Goal: Find specific page/section: Find specific page/section

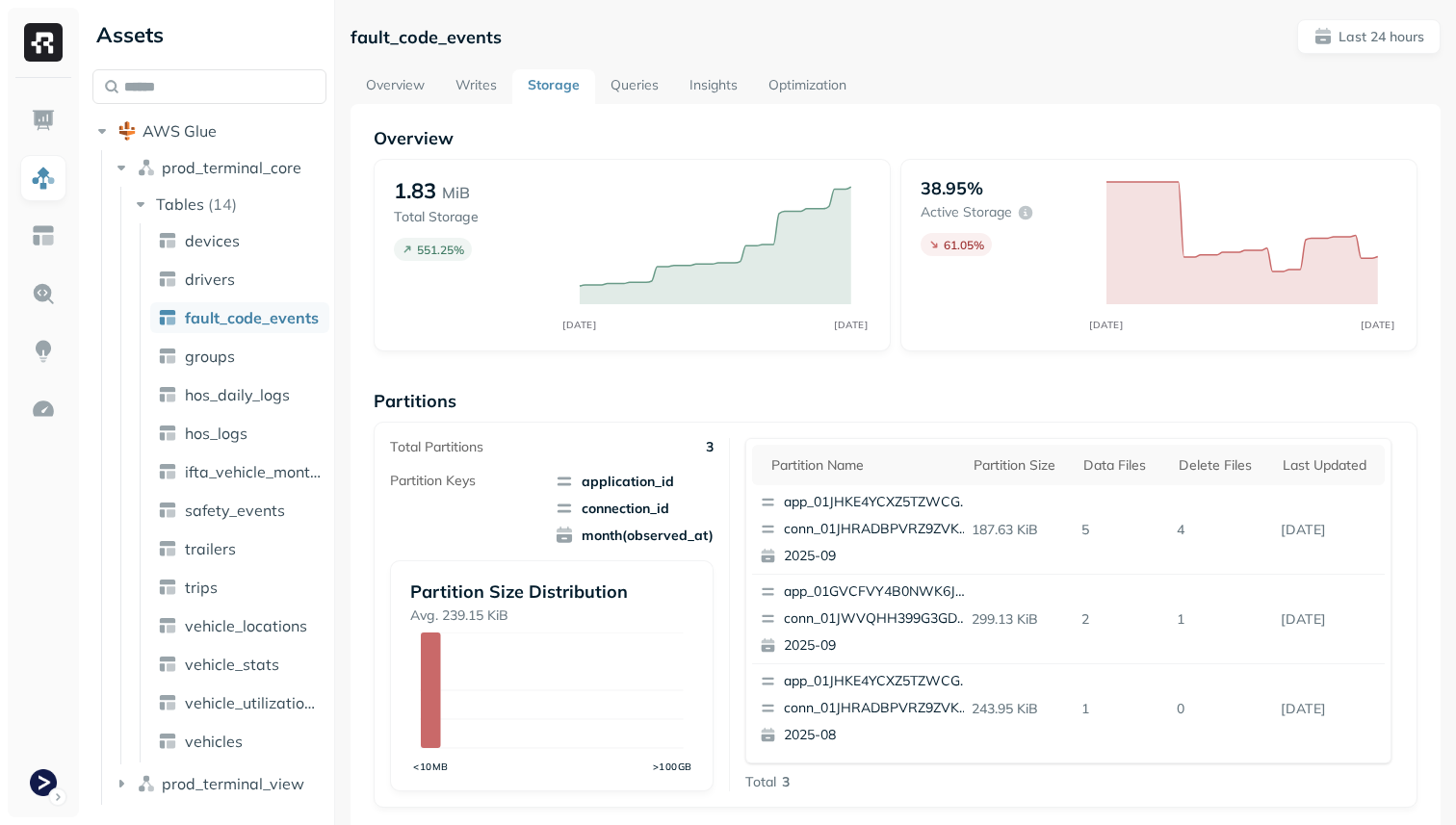
scroll to position [558, 0]
click at [244, 627] on span "vehicle_locations" at bounding box center [246, 626] width 122 height 20
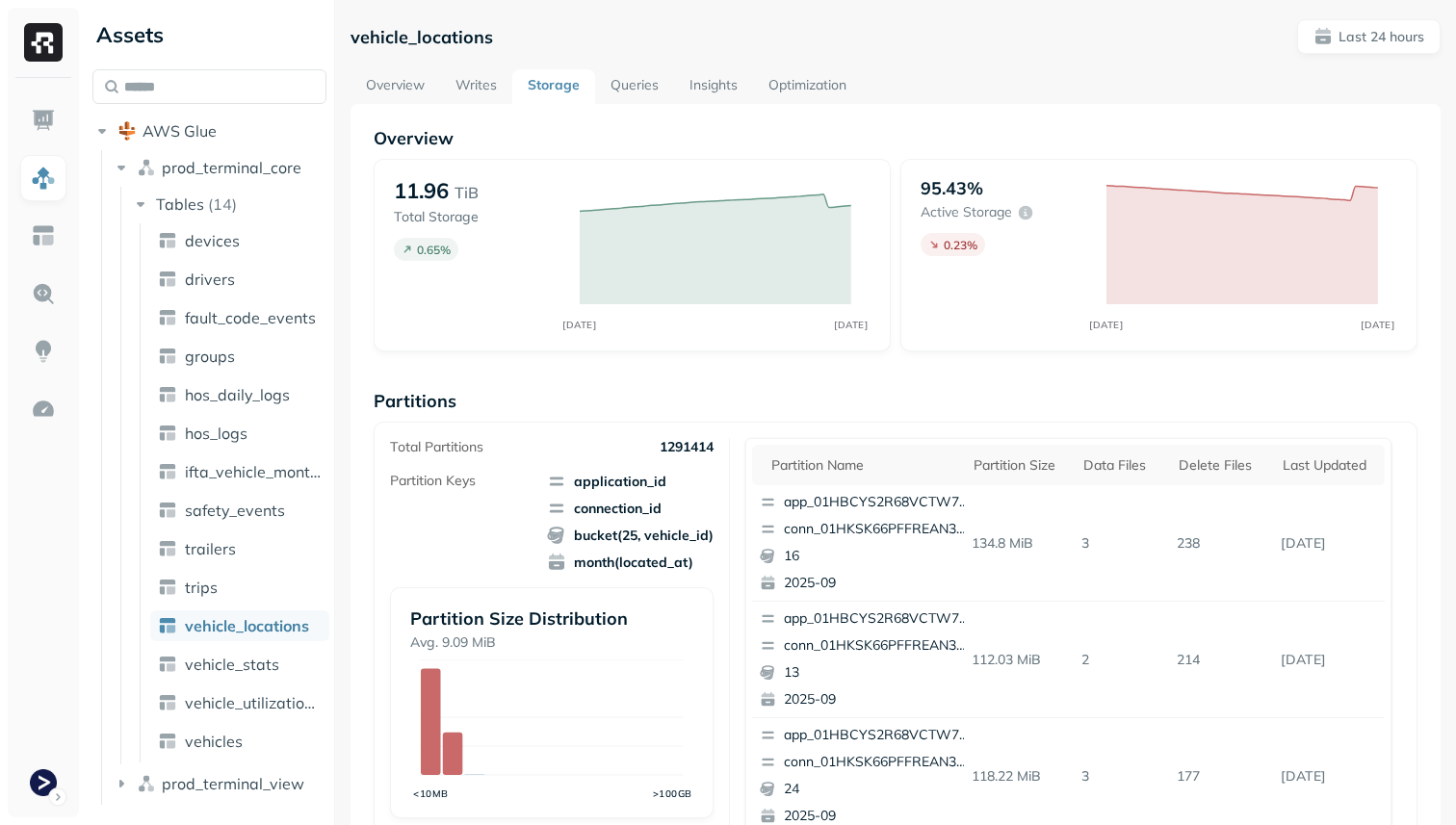
click at [768, 82] on link "Optimization" at bounding box center [807, 86] width 109 height 34
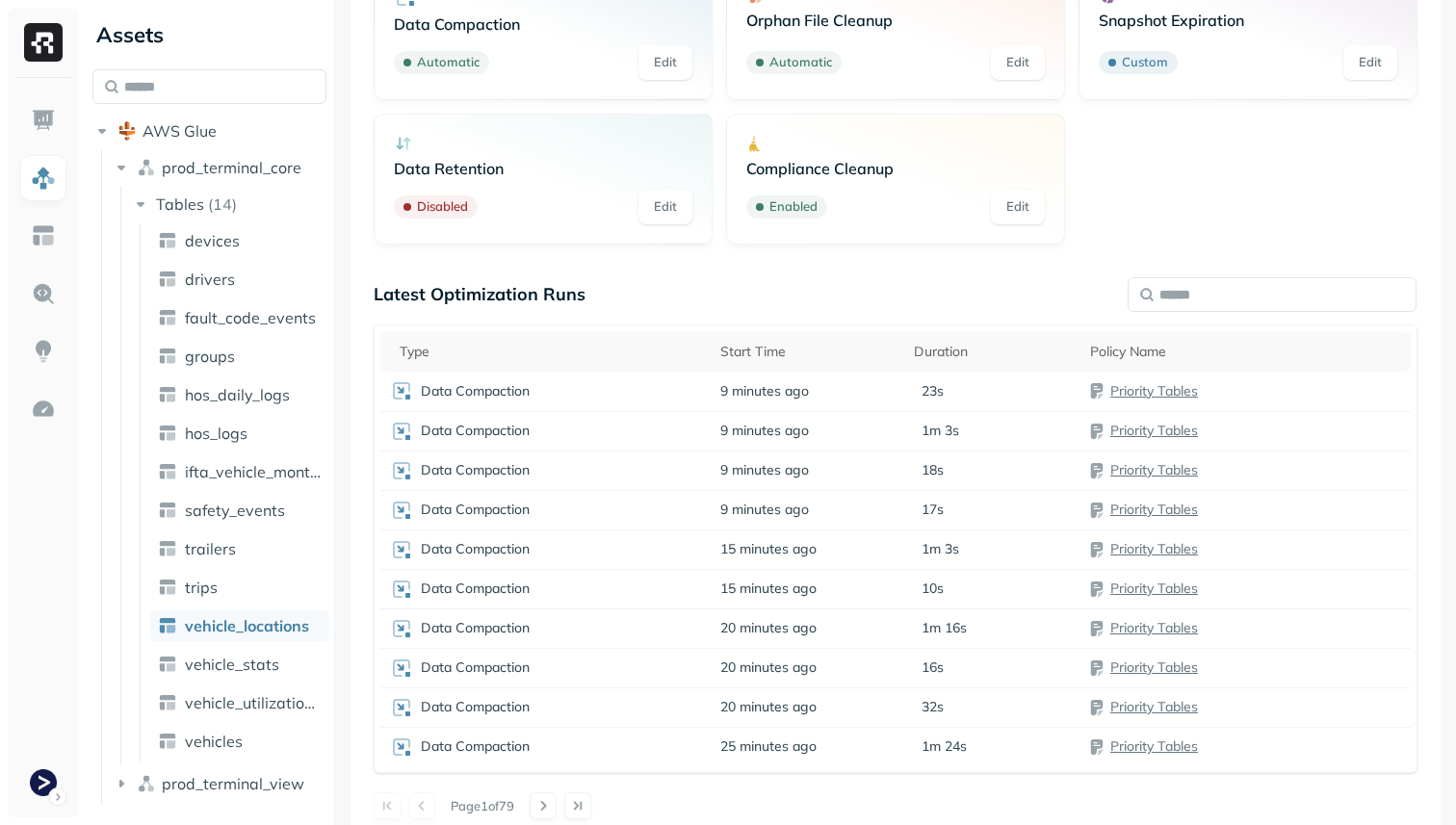
scroll to position [214, 0]
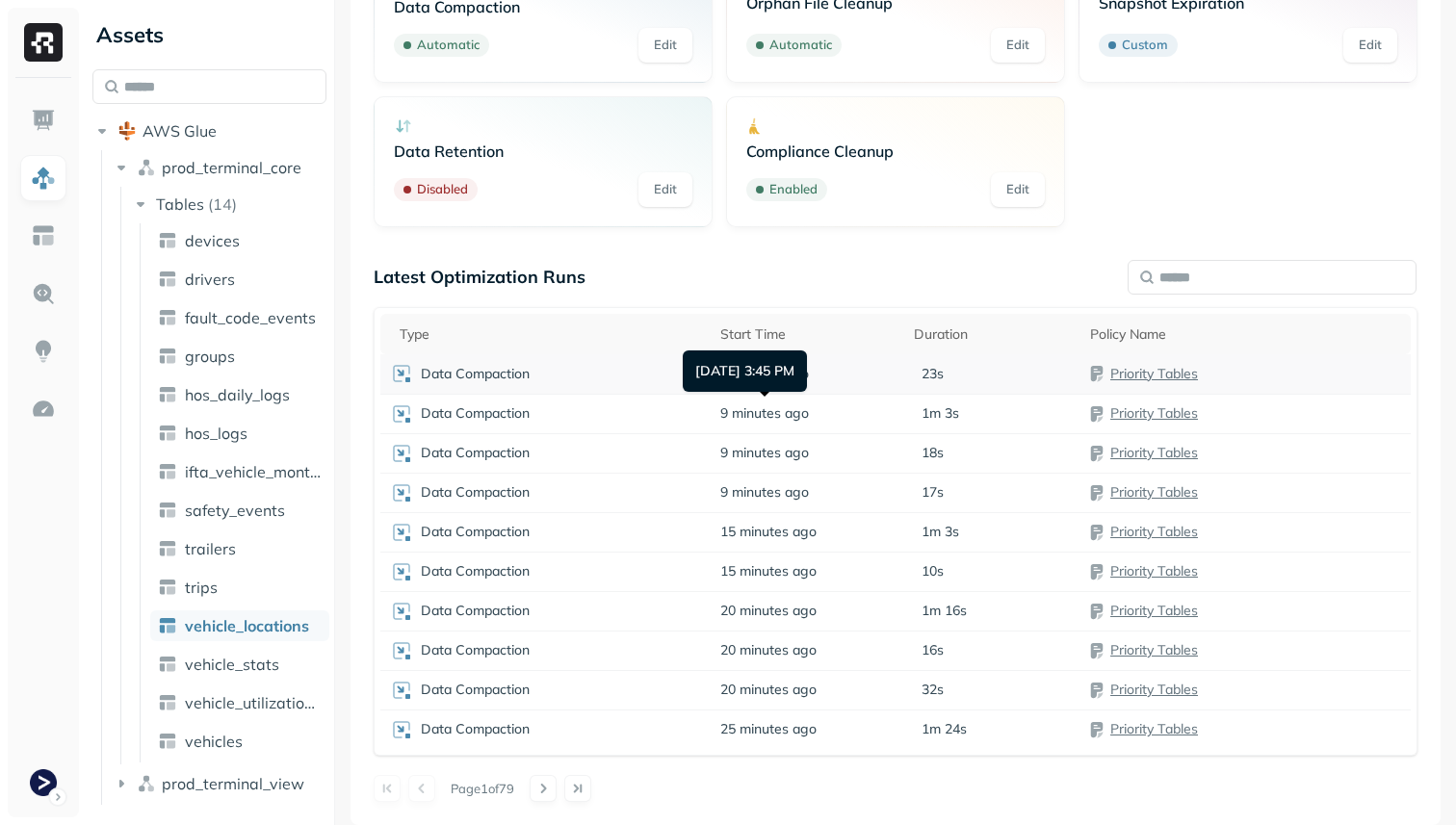
click at [626, 384] on div "Data Compaction" at bounding box center [546, 374] width 311 height 23
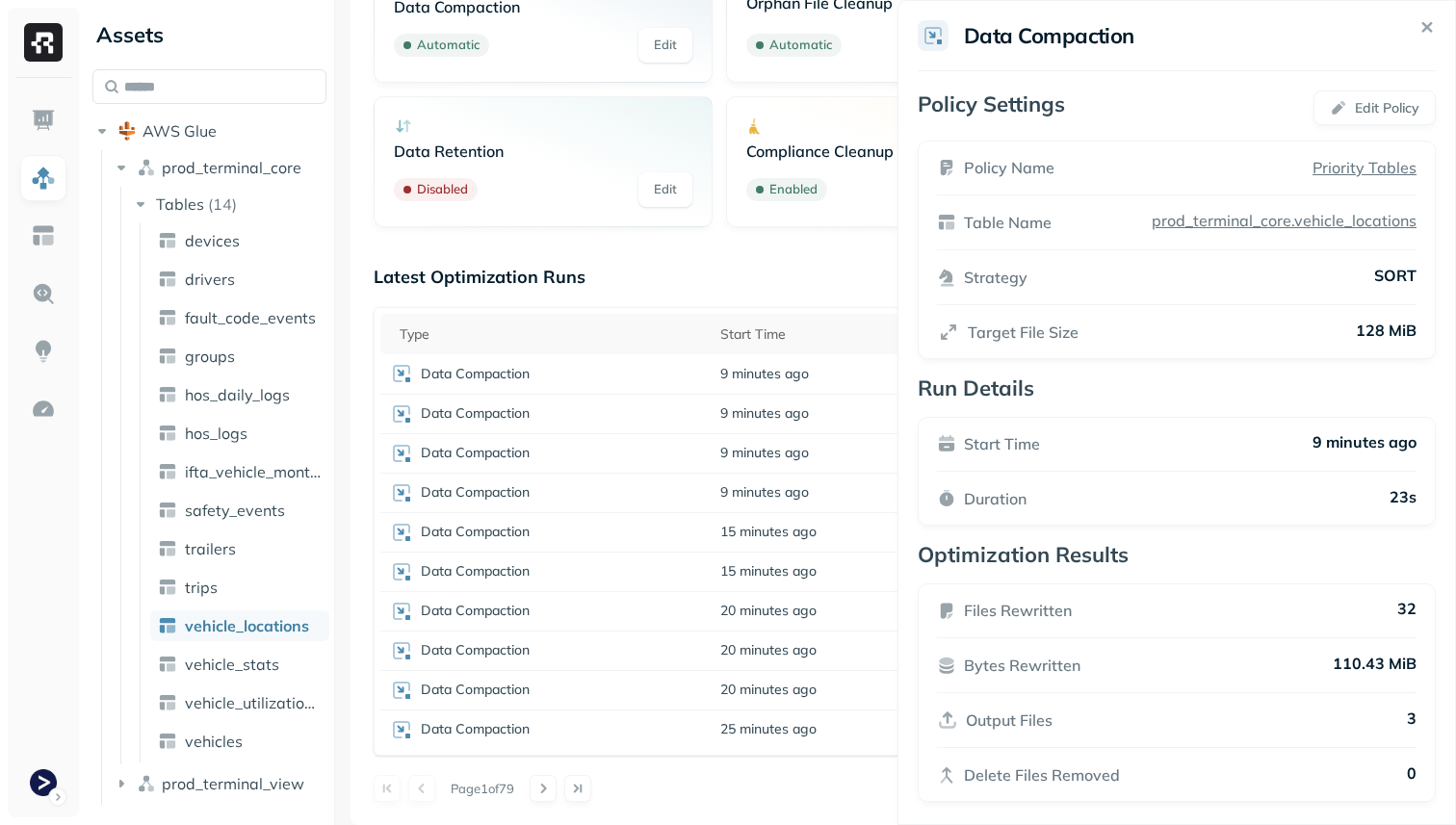
click at [605, 409] on html "Assets AWS Glue prod_terminal_core Tables ( 14 ) devices drivers fault_code_eve…" at bounding box center [728, 412] width 1456 height 825
click at [605, 409] on div "Data Compaction" at bounding box center [546, 414] width 311 height 23
click at [587, 447] on div "Data Compaction" at bounding box center [546, 454] width 311 height 23
click at [584, 483] on div "Data Compaction" at bounding box center [546, 493] width 311 height 23
click at [576, 527] on div "Data Compaction" at bounding box center [546, 532] width 311 height 23
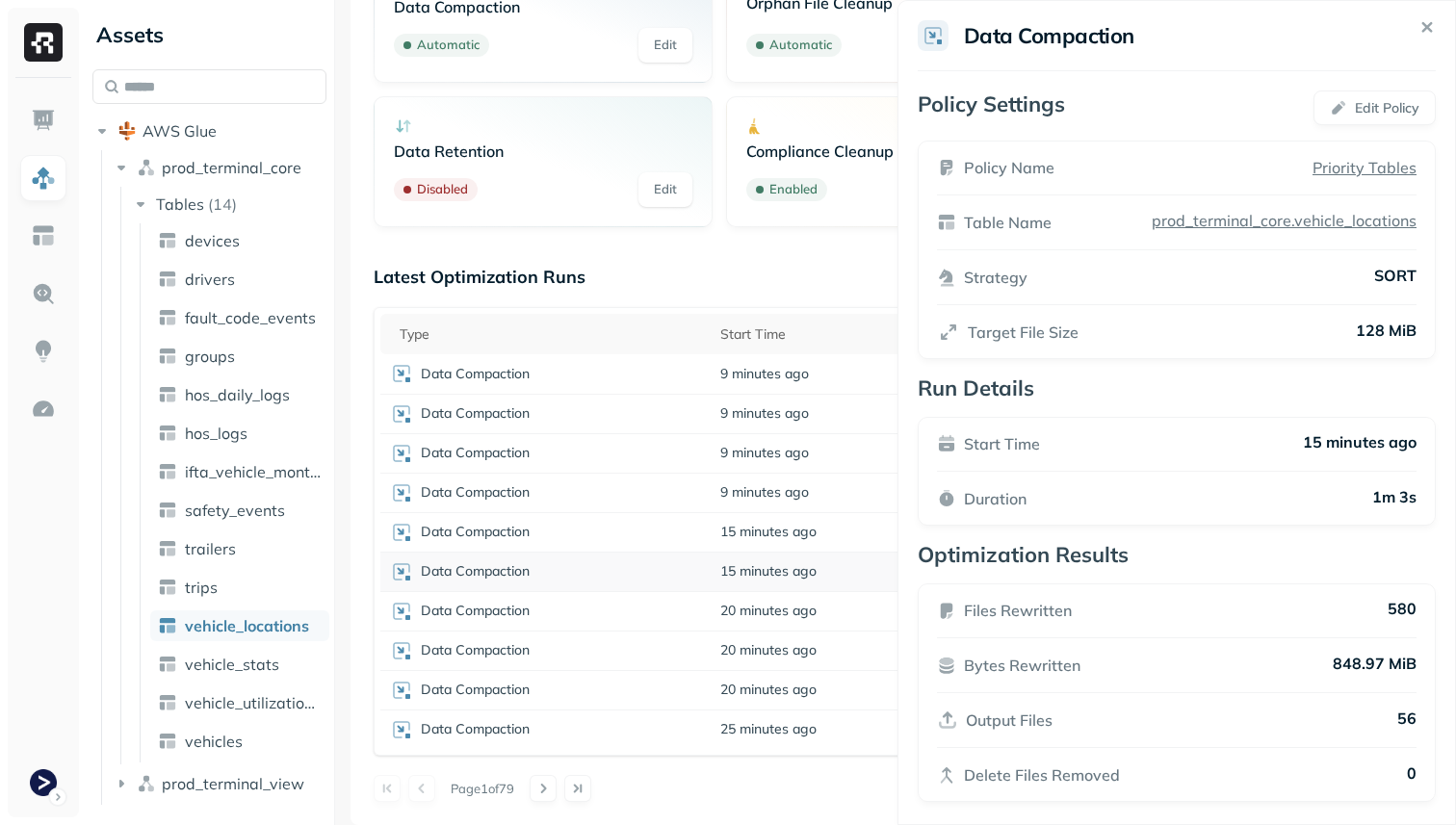
click at [558, 576] on div "Data Compaction" at bounding box center [546, 573] width 311 height 23
click at [560, 602] on div "Data Compaction" at bounding box center [546, 612] width 311 height 23
click at [550, 652] on div "Data Compaction" at bounding box center [546, 651] width 311 height 23
click at [543, 687] on div "Data Compaction" at bounding box center [546, 691] width 311 height 23
click at [547, 261] on div "Optimizers Data Compaction Automatic Edit Orphan File Cleanup Automatic Edit Sn…" at bounding box center [895, 356] width 1044 height 890
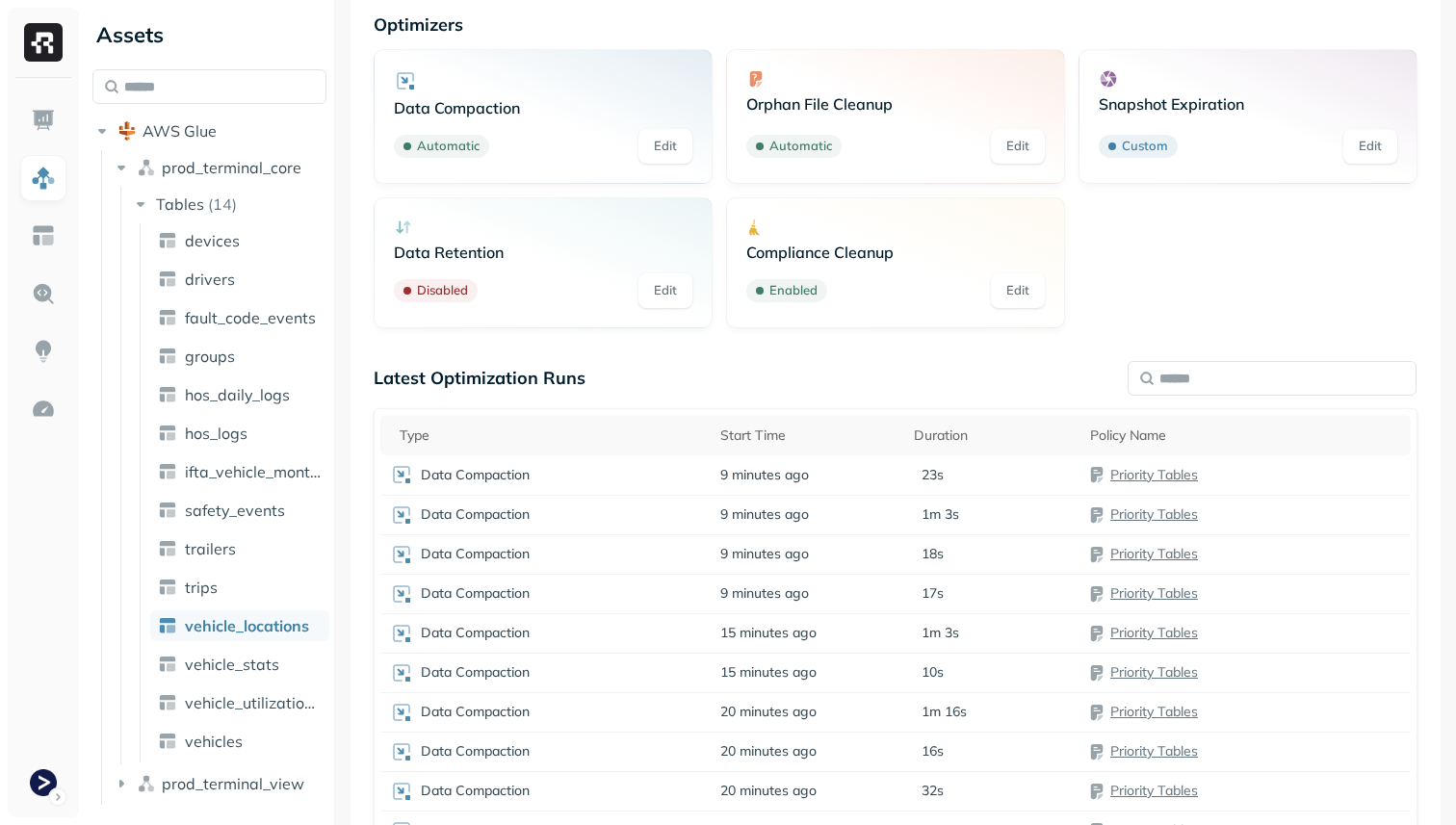
scroll to position [0, 0]
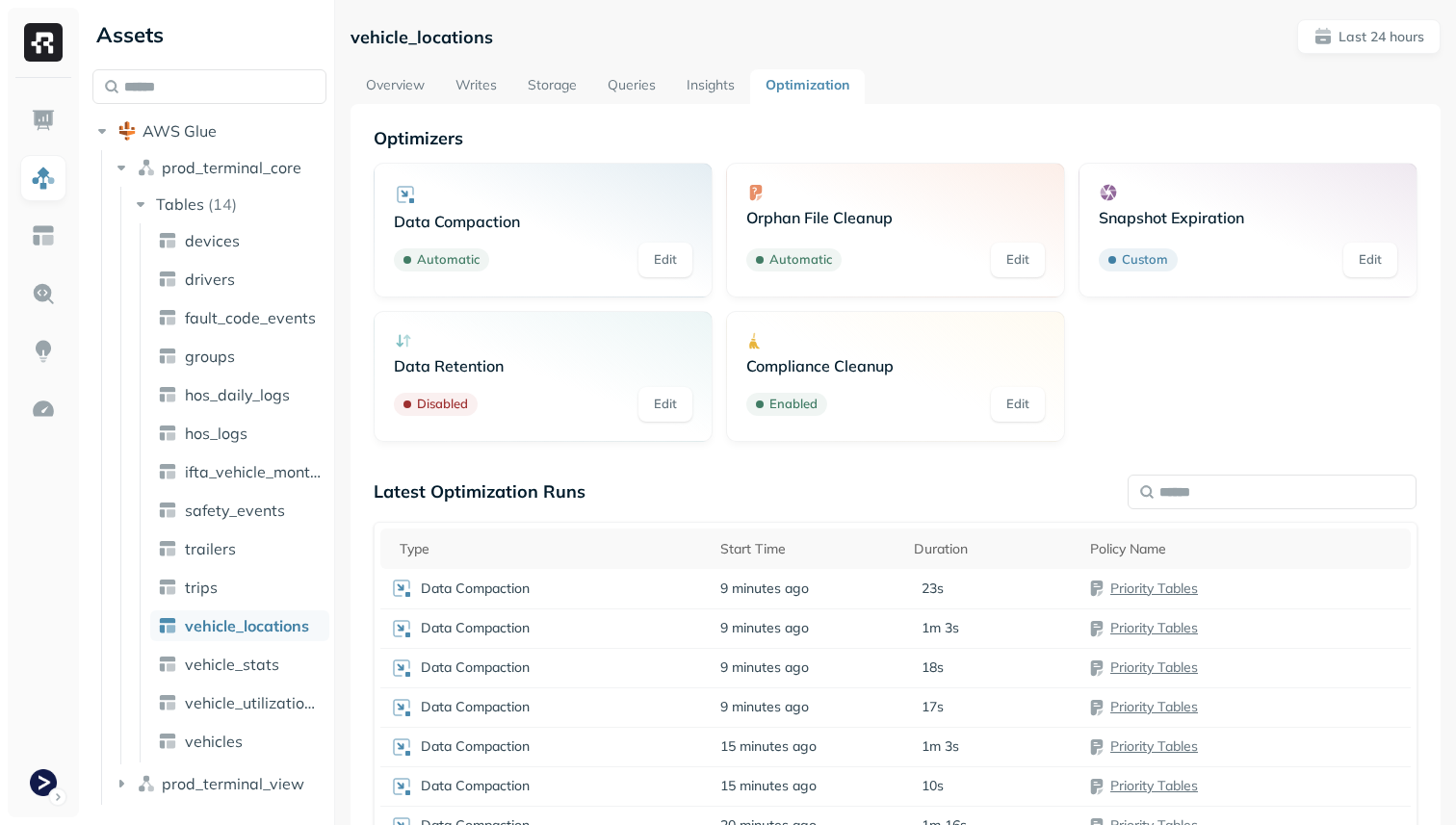
click at [578, 86] on link "Storage" at bounding box center [553, 86] width 80 height 34
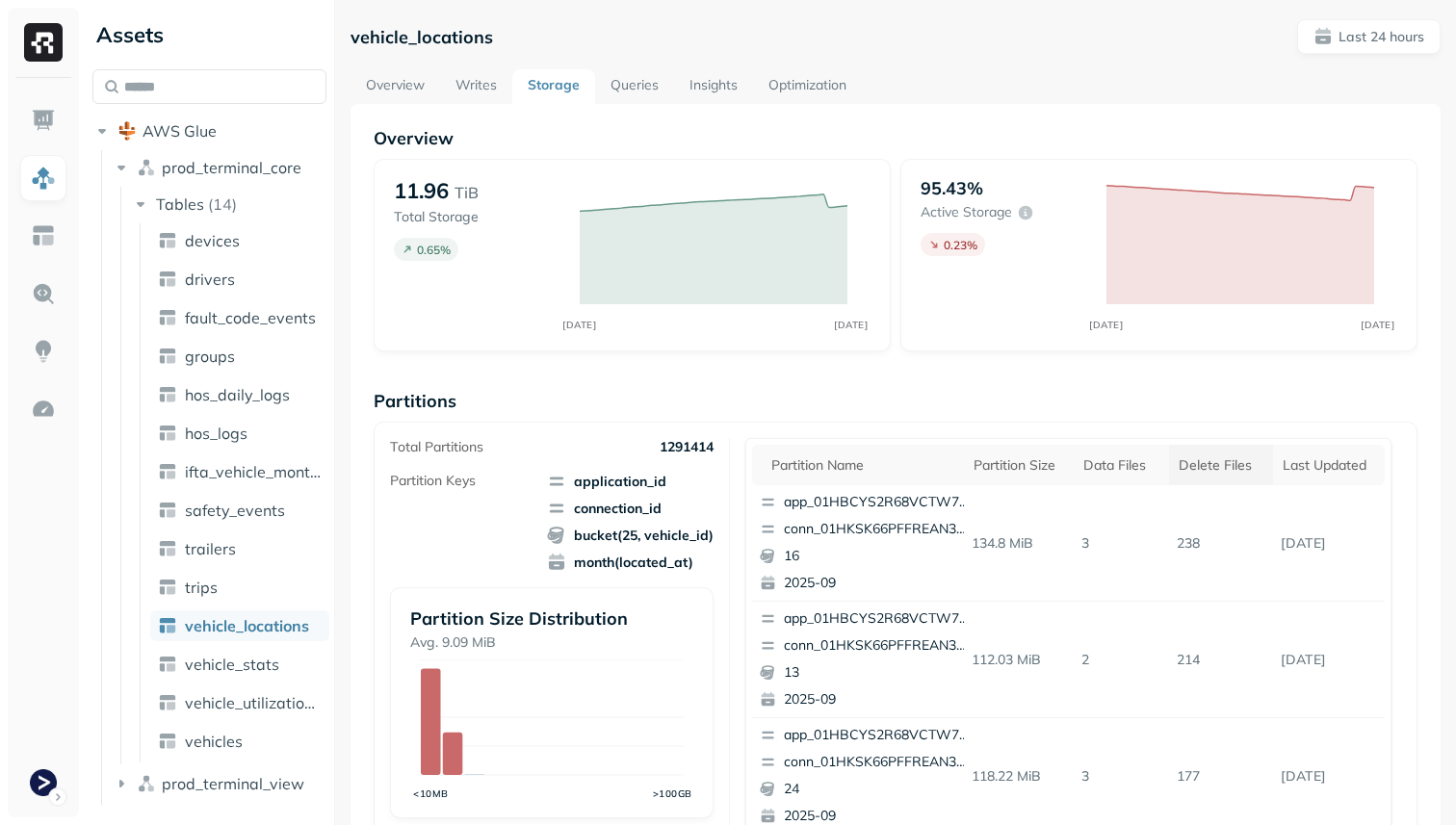
click at [1240, 468] on div "Delete Files" at bounding box center [1221, 465] width 85 height 19
click at [1118, 465] on div "Data Files" at bounding box center [1113, 465] width 69 height 19
